Goal: Book appointment/travel/reservation

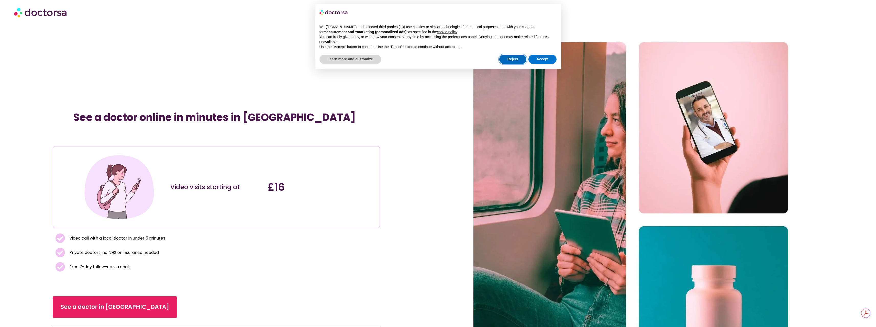
click at [516, 58] on button "Reject" at bounding box center [513, 59] width 27 height 9
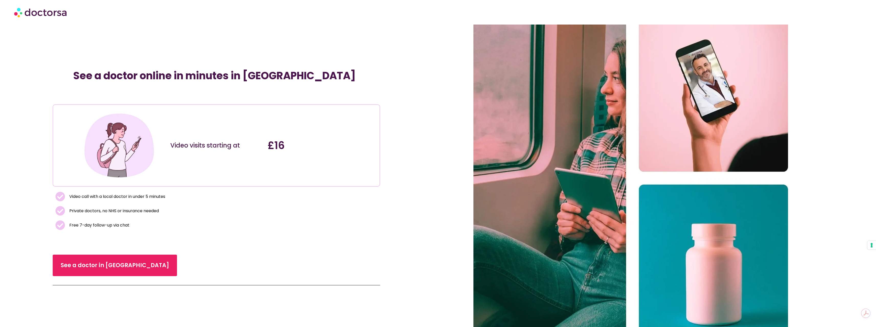
scroll to position [51, 0]
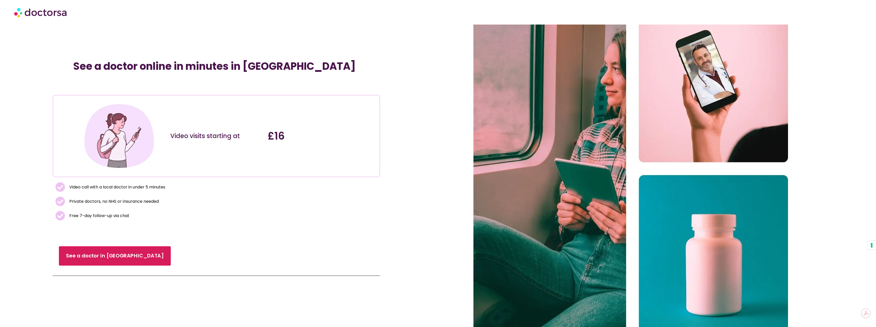
click at [87, 258] on span "See a doctor in [GEOGRAPHIC_DATA]" at bounding box center [115, 256] width 98 height 7
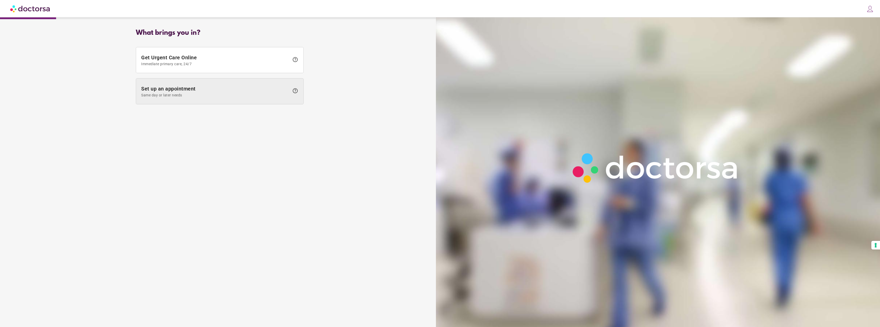
click at [253, 89] on span "Set up an appointment Same day or later needs" at bounding box center [215, 92] width 148 height 12
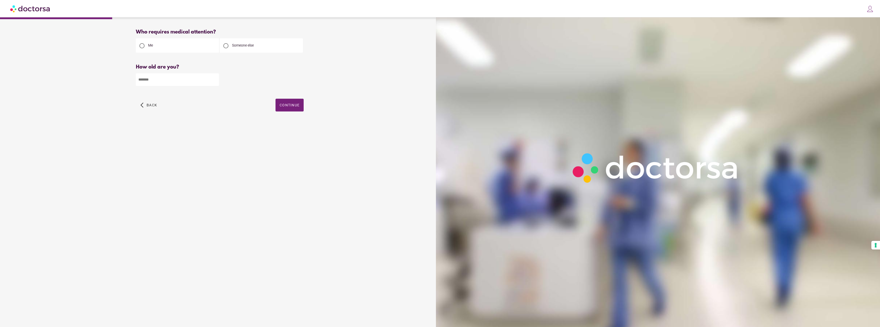
click at [264, 46] on div "Someone else" at bounding box center [261, 45] width 83 height 14
click at [225, 45] on div at bounding box center [225, 45] width 5 height 5
click at [189, 80] on input "number" at bounding box center [177, 79] width 83 height 13
type input "**"
click at [297, 106] on span "Continue" at bounding box center [290, 105] width 20 height 4
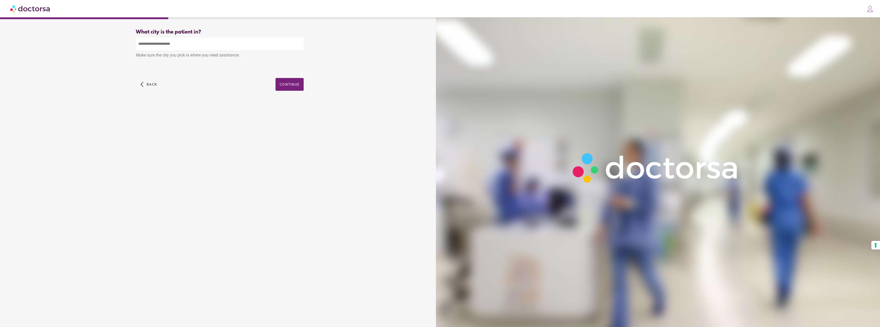
click at [174, 47] on input "text" at bounding box center [220, 44] width 168 height 13
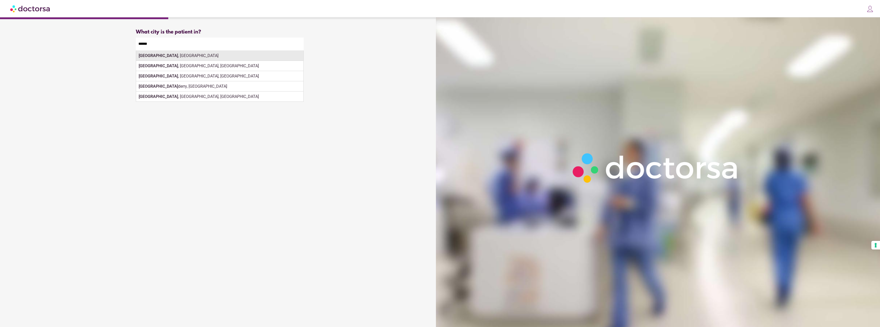
click at [171, 61] on div "London , UK" at bounding box center [219, 56] width 167 height 10
type input "**********"
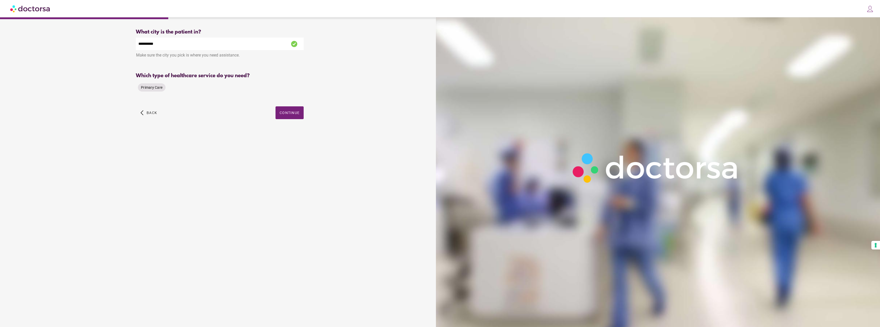
click at [157, 88] on span "Primary Care" at bounding box center [151, 87] width 21 height 4
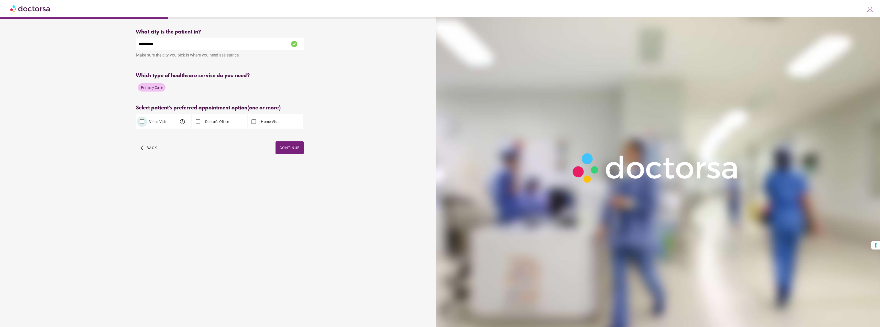
click at [302, 153] on span "button" at bounding box center [290, 148] width 28 height 13
